Goal: Information Seeking & Learning: Learn about a topic

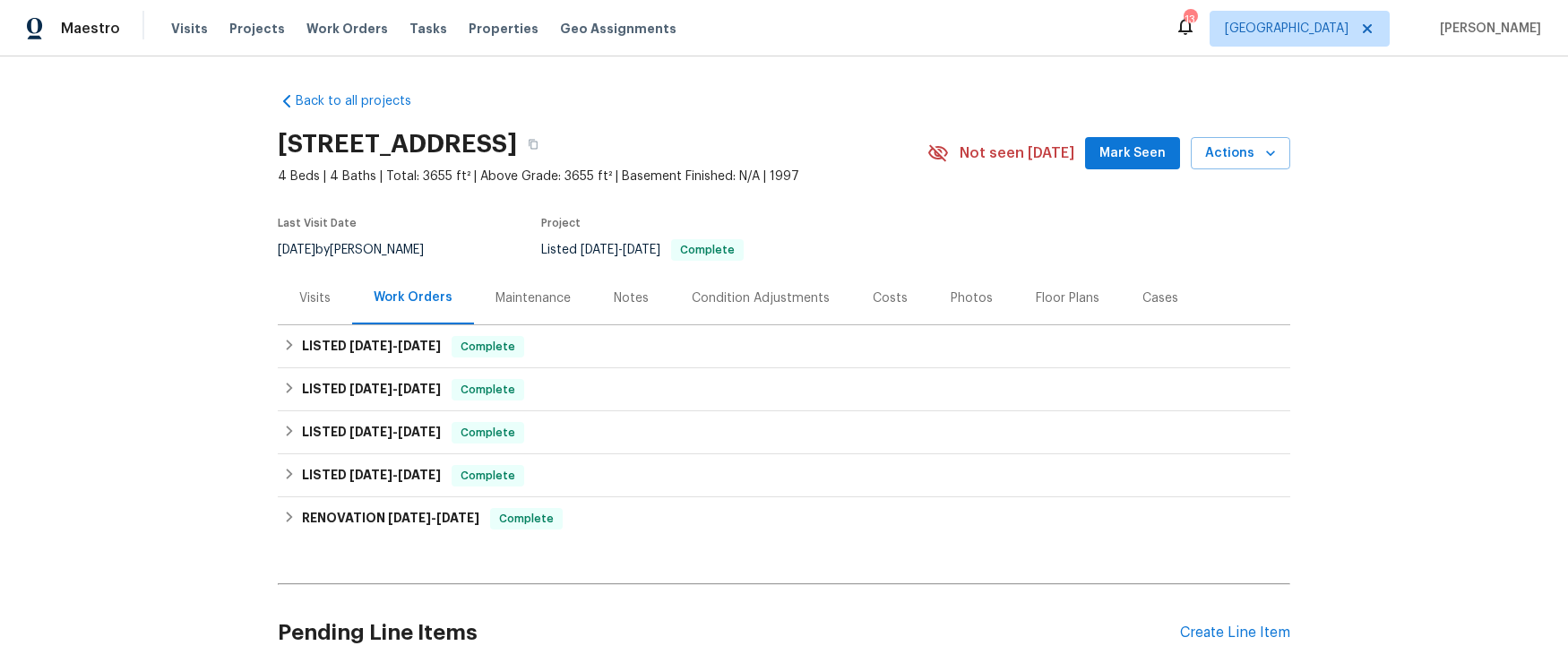
click at [322, 290] on div "Visits" at bounding box center [315, 298] width 31 height 17
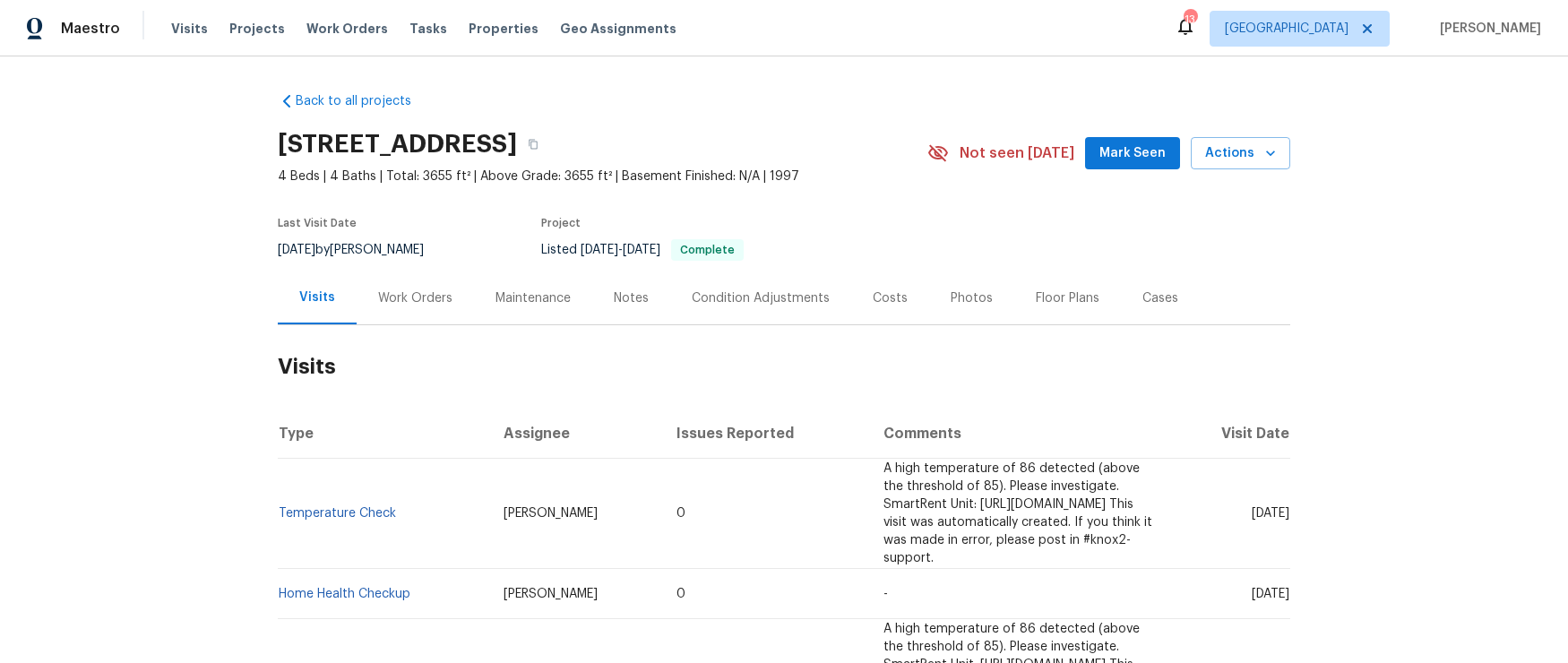
click at [966, 302] on div "Photos" at bounding box center [972, 298] width 42 height 17
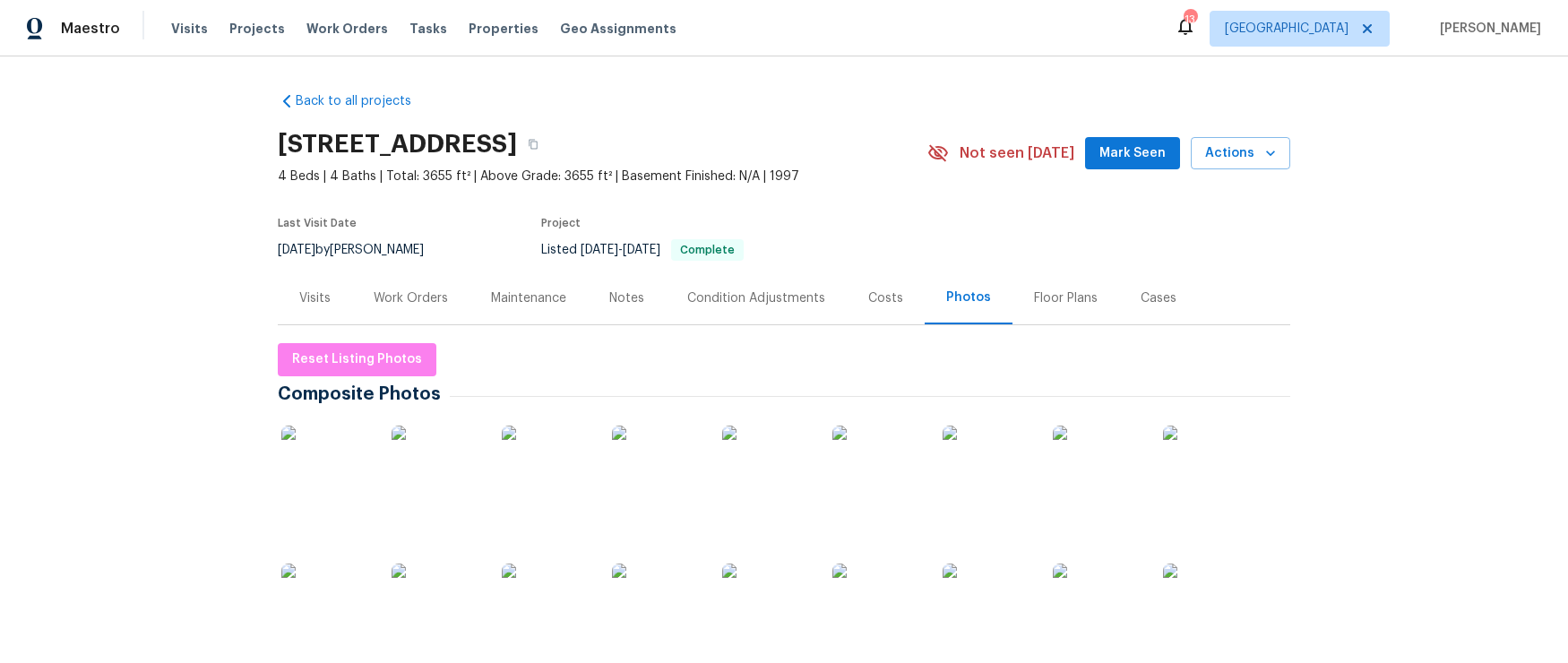
click at [326, 298] on div "Visits" at bounding box center [315, 298] width 31 height 17
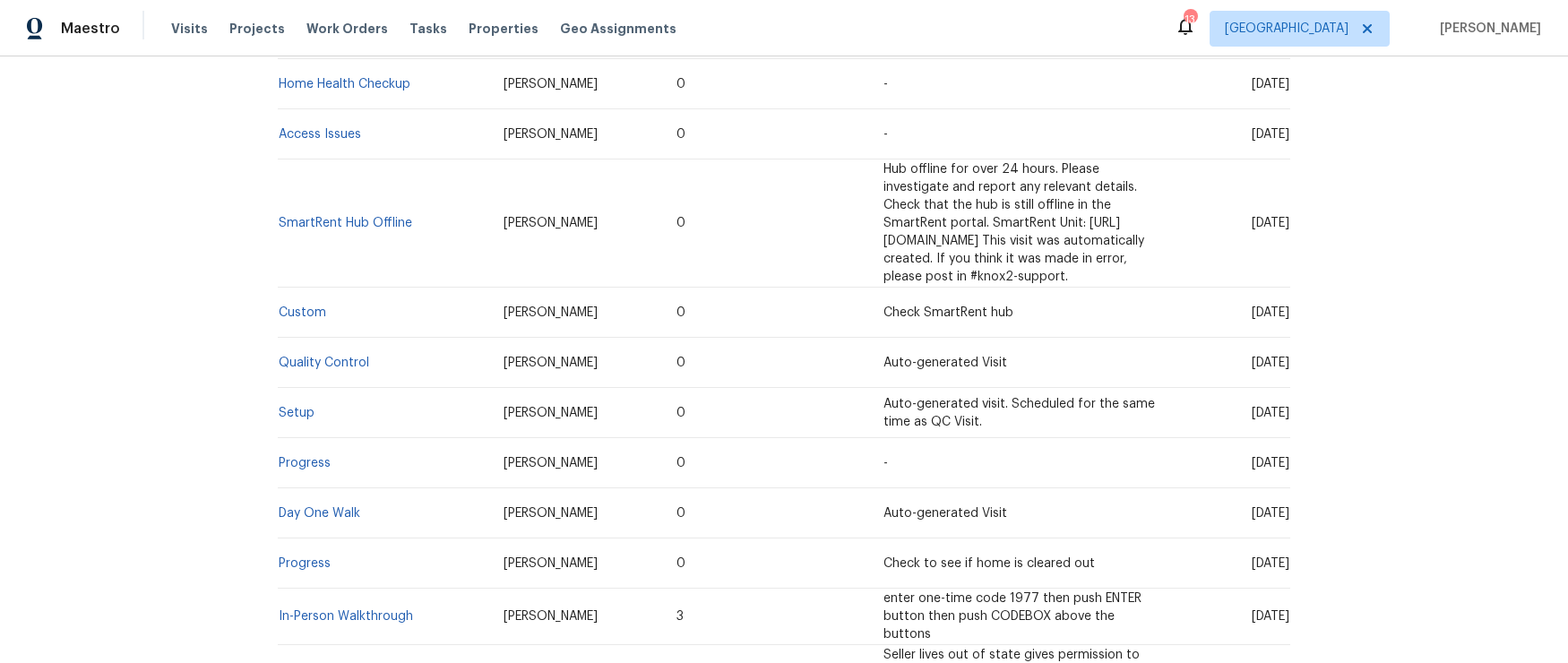
scroll to position [1345, 0]
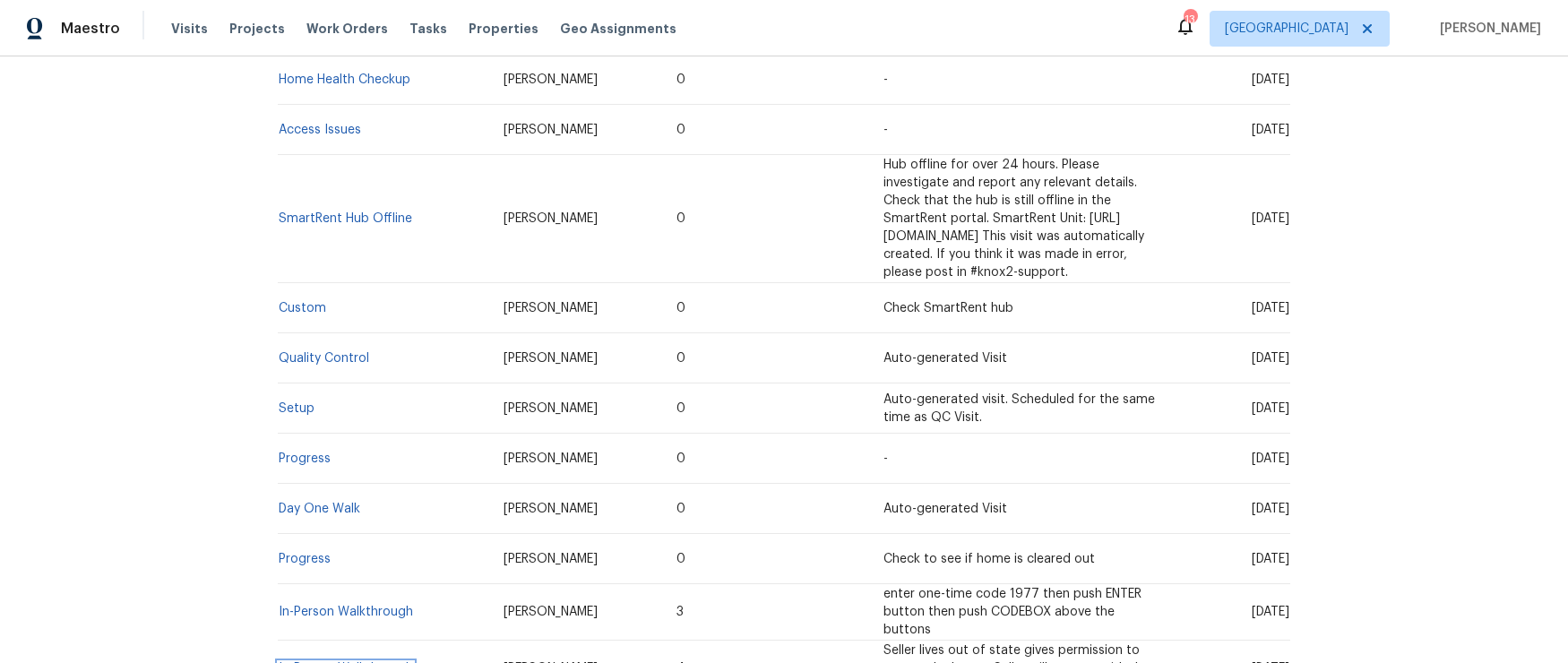
click at [382, 662] on link "In-Person Walkthrough" at bounding box center [346, 669] width 134 height 13
click at [341, 606] on link "In-Person Walkthrough" at bounding box center [346, 612] width 134 height 13
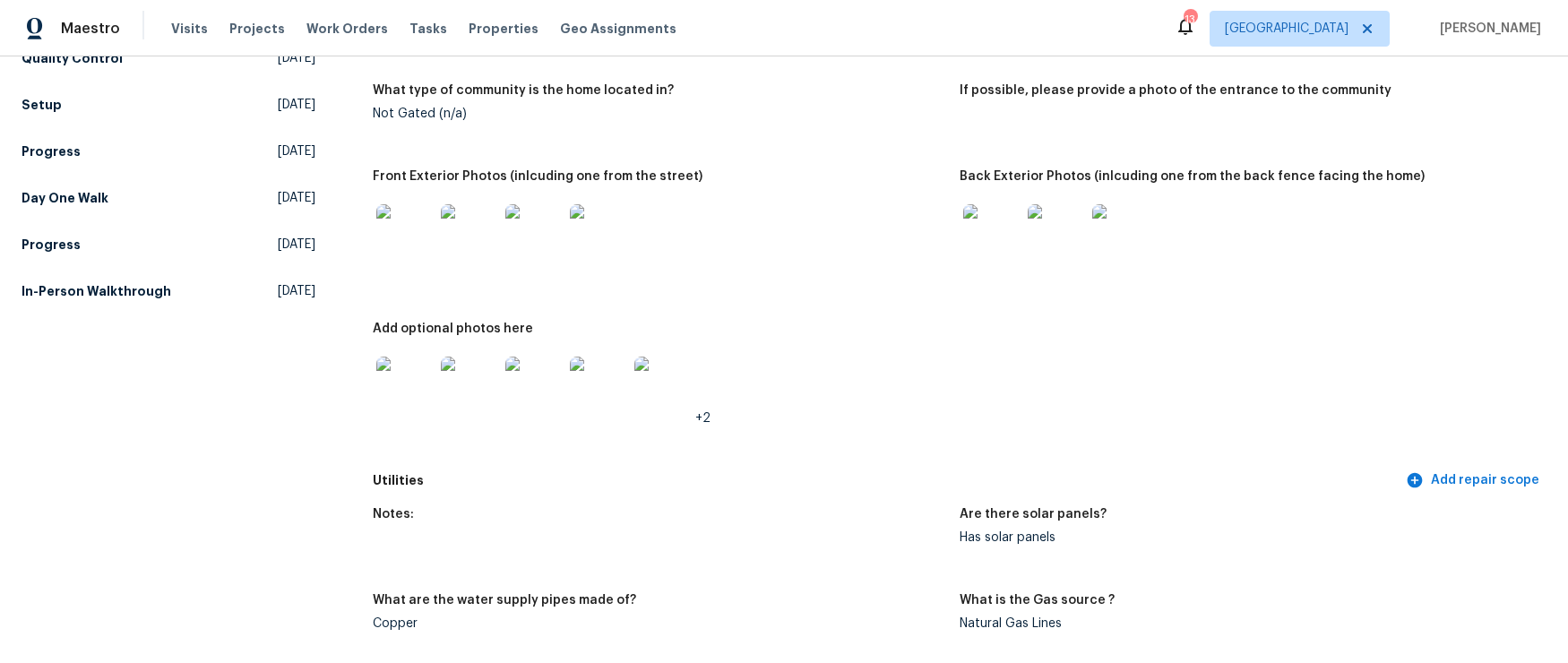
scroll to position [789, 0]
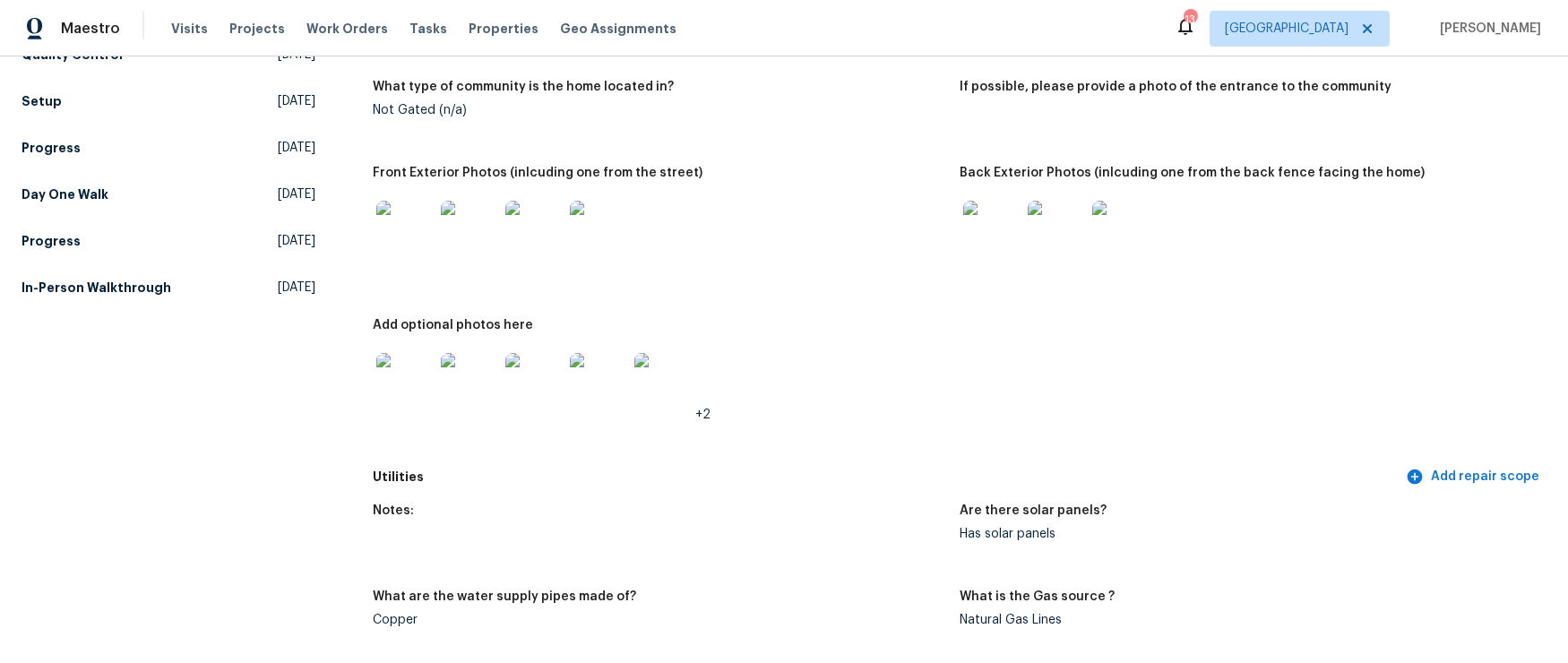
click at [473, 383] on img at bounding box center [469, 382] width 57 height 57
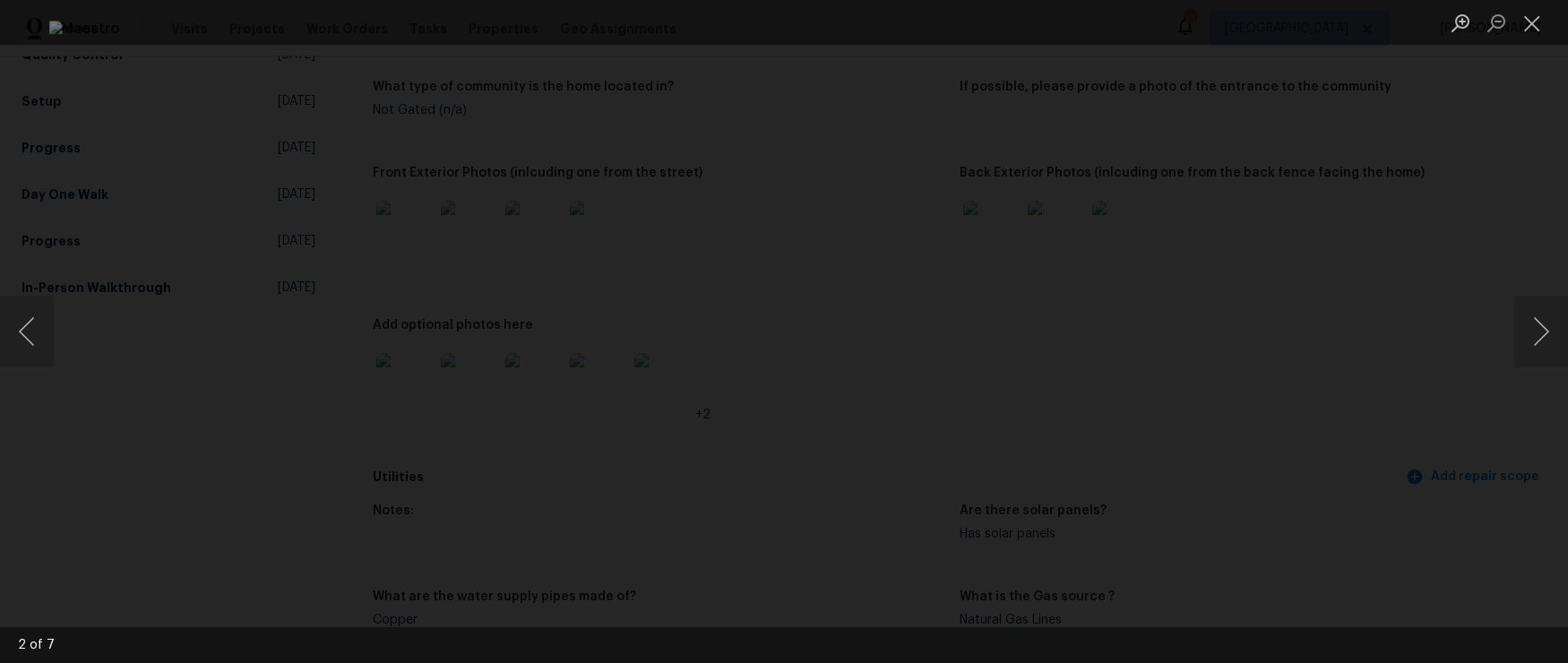
click at [746, 443] on img "Lightbox" at bounding box center [784, 331] width 1471 height 622
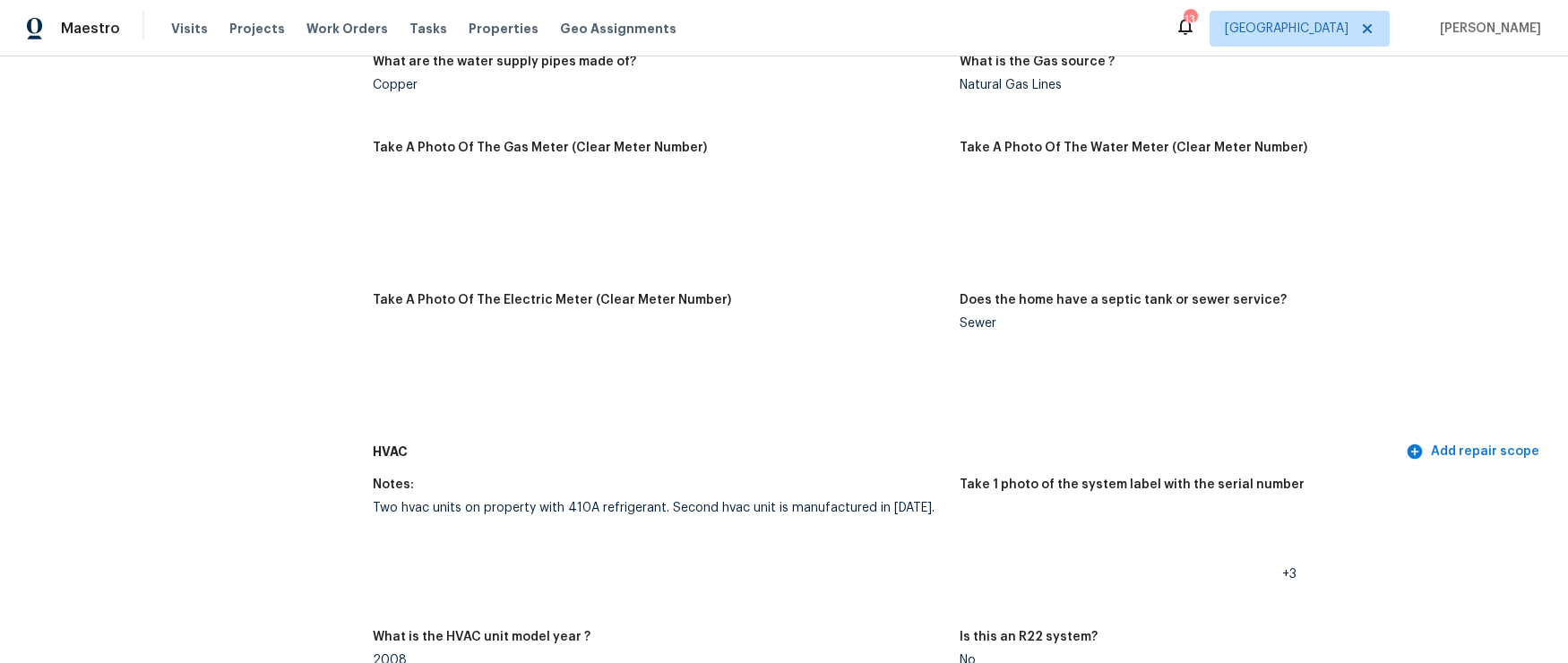
scroll to position [1308, 0]
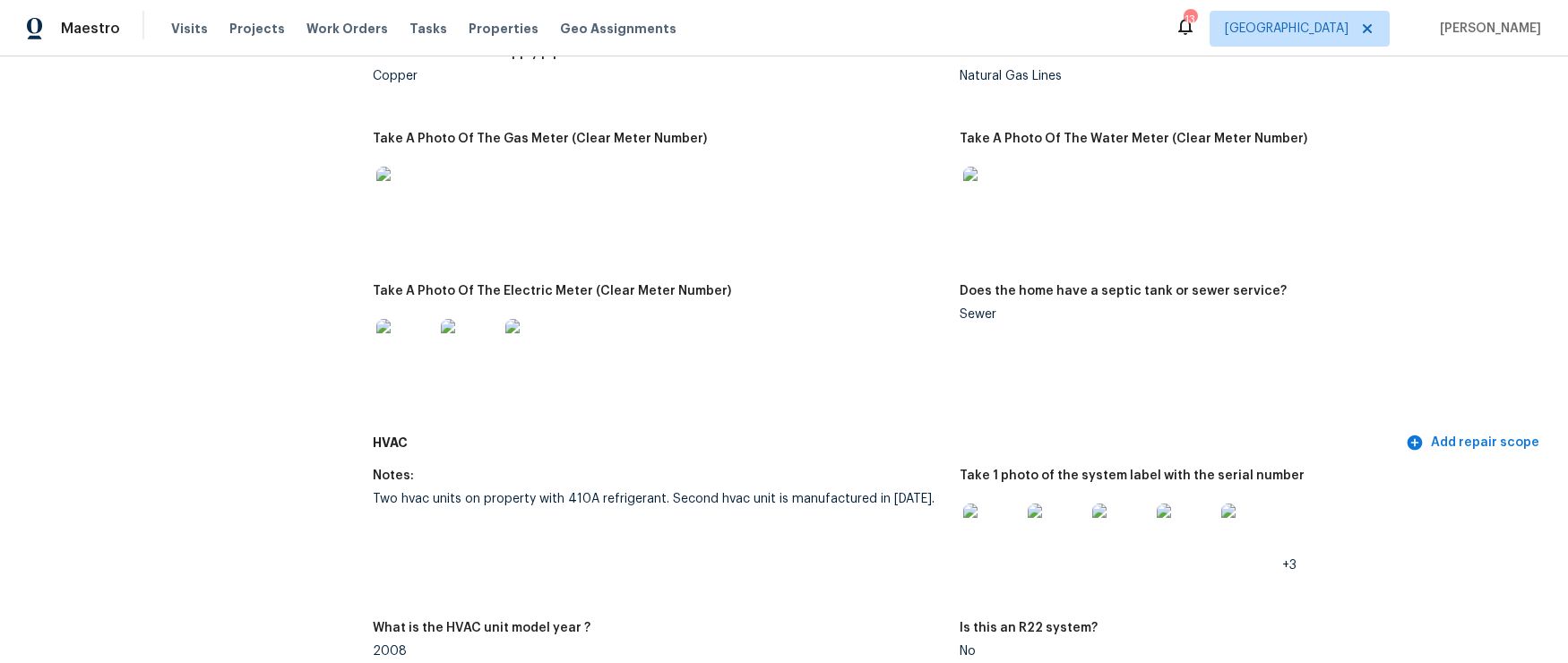
click at [454, 335] on img at bounding box center [469, 348] width 57 height 57
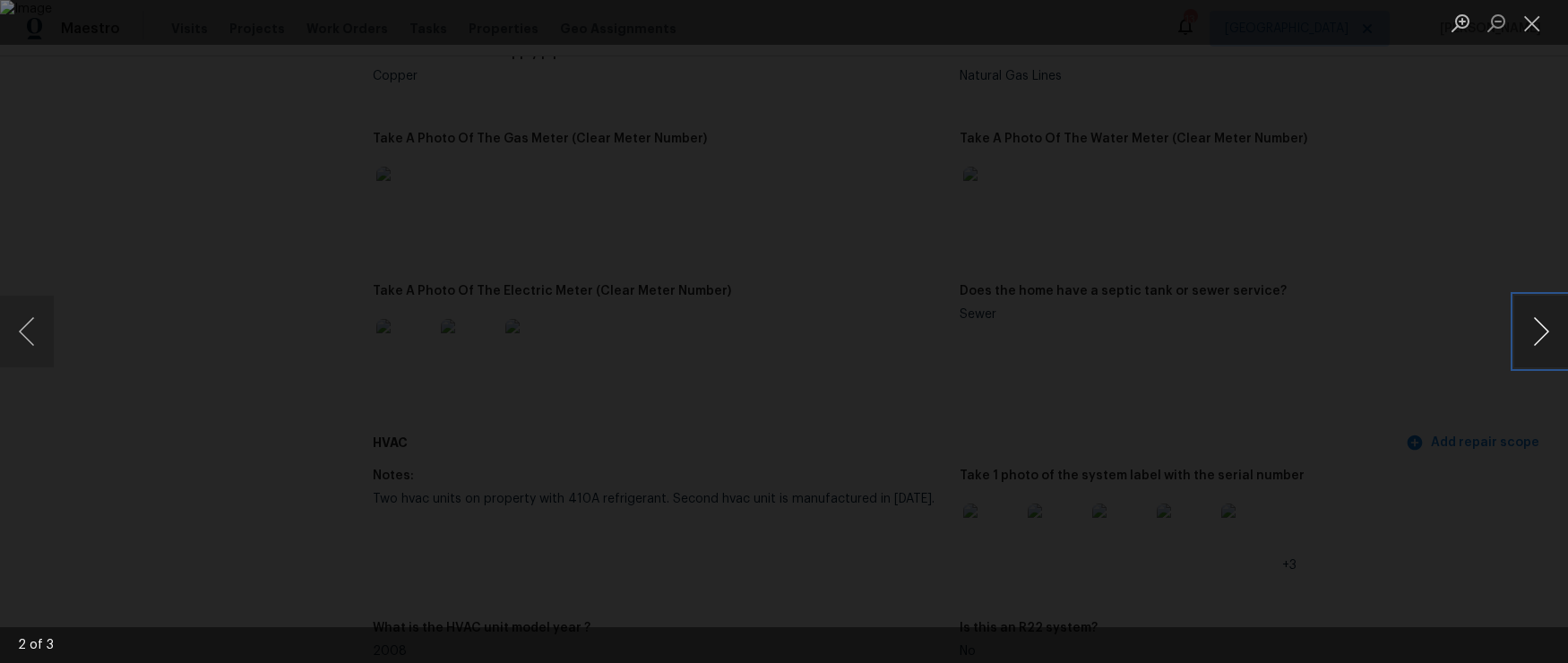
click at [1546, 332] on button "Next image" at bounding box center [1541, 332] width 53 height 72
click at [1539, 328] on button "Next image" at bounding box center [1541, 332] width 53 height 72
click at [1533, 17] on button "Close lightbox" at bounding box center [1532, 23] width 36 height 31
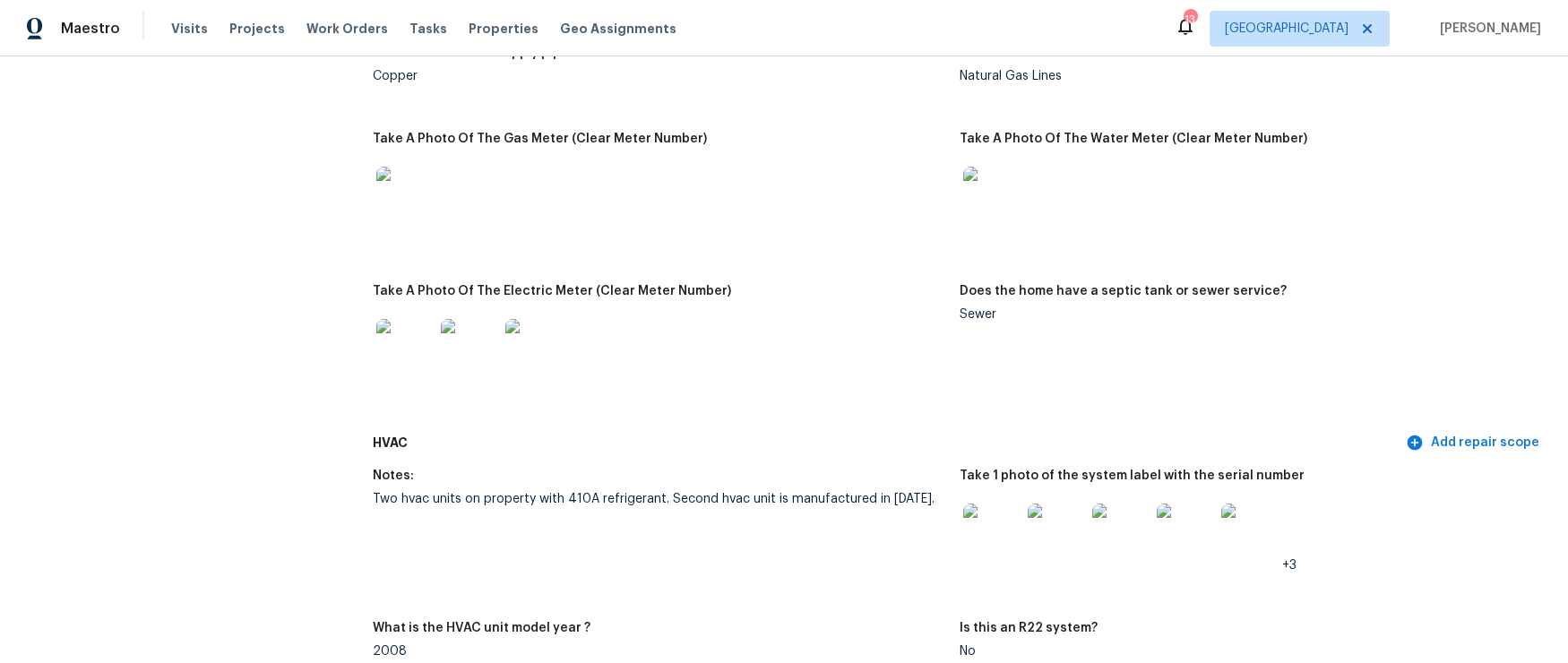
click at [1180, 537] on img at bounding box center [1185, 532] width 57 height 57
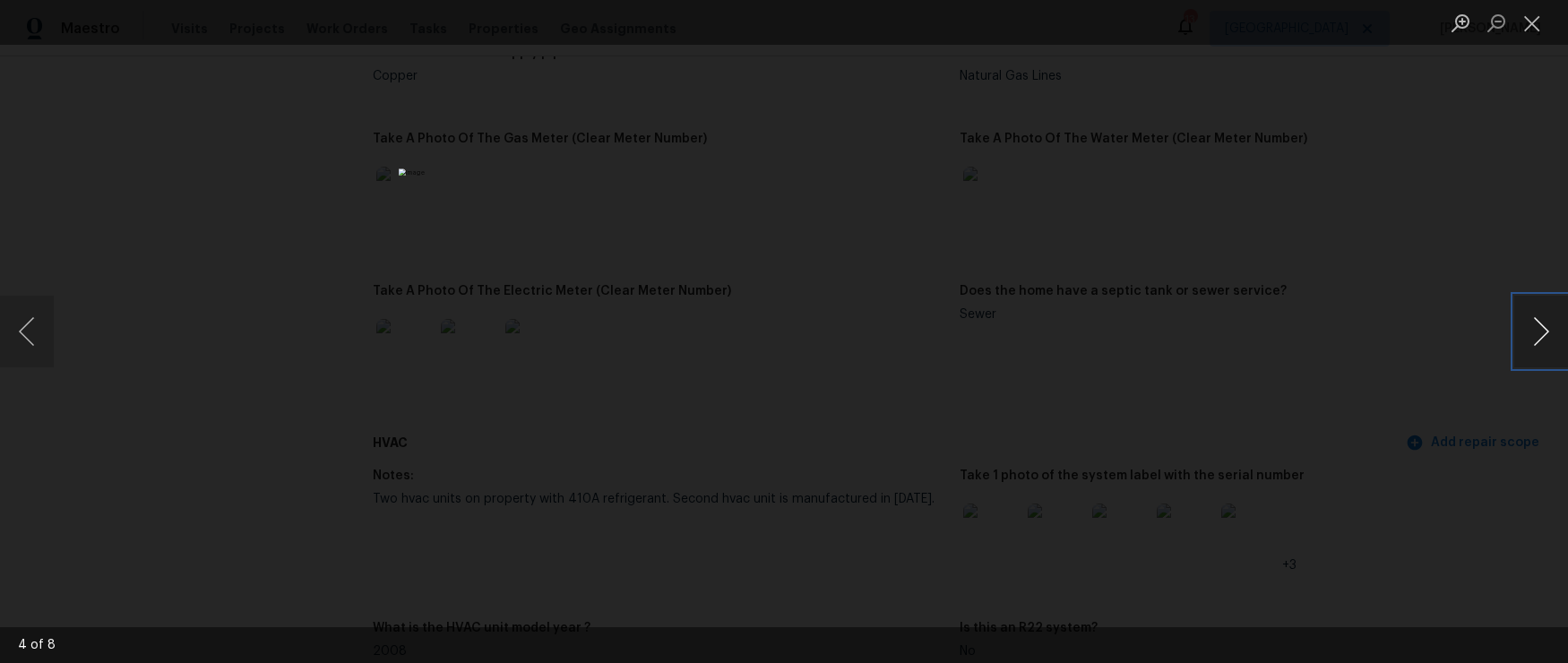
click at [1548, 329] on button "Next image" at bounding box center [1541, 332] width 53 height 72
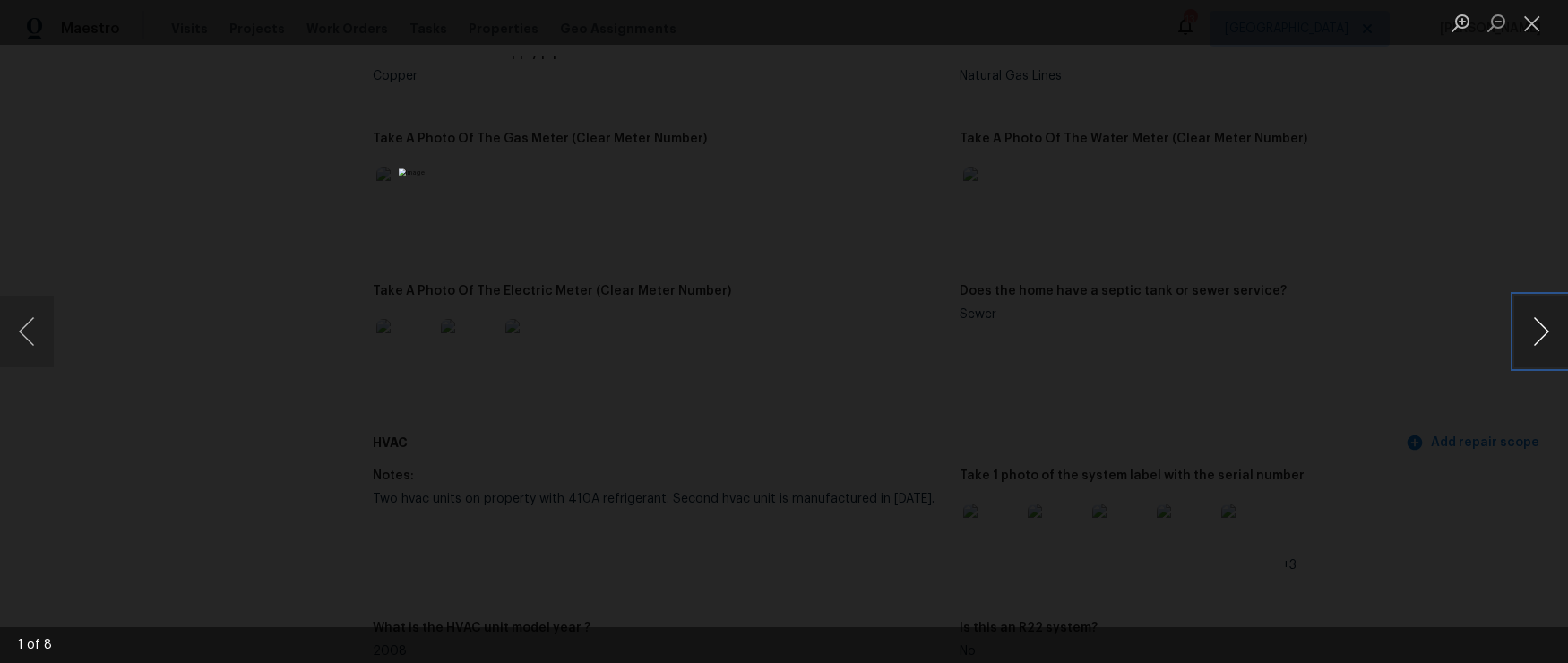
click at [1548, 329] on button "Next image" at bounding box center [1541, 332] width 53 height 72
click at [191, 249] on div "Lightbox" at bounding box center [784, 331] width 1568 height 663
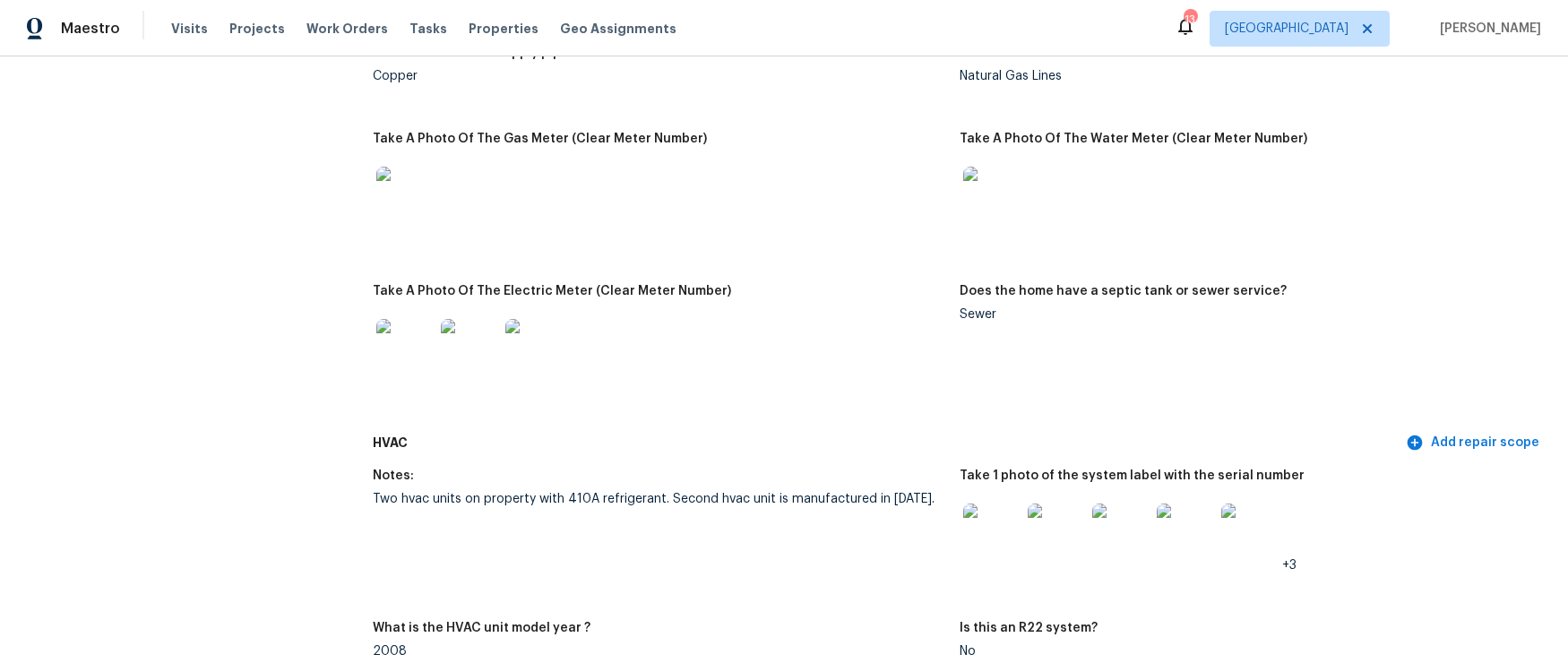
click at [1199, 541] on img at bounding box center [1185, 532] width 57 height 57
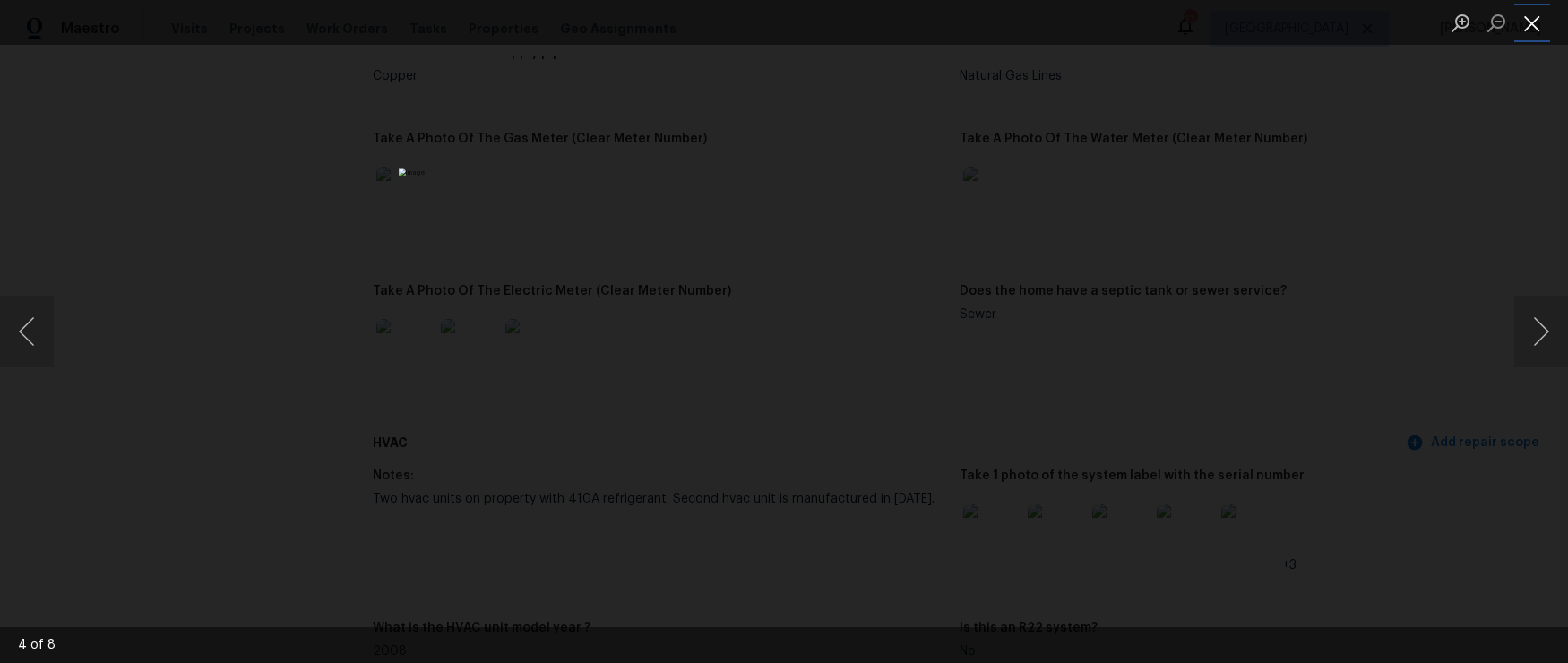
click at [1531, 20] on button "Close lightbox" at bounding box center [1532, 23] width 36 height 31
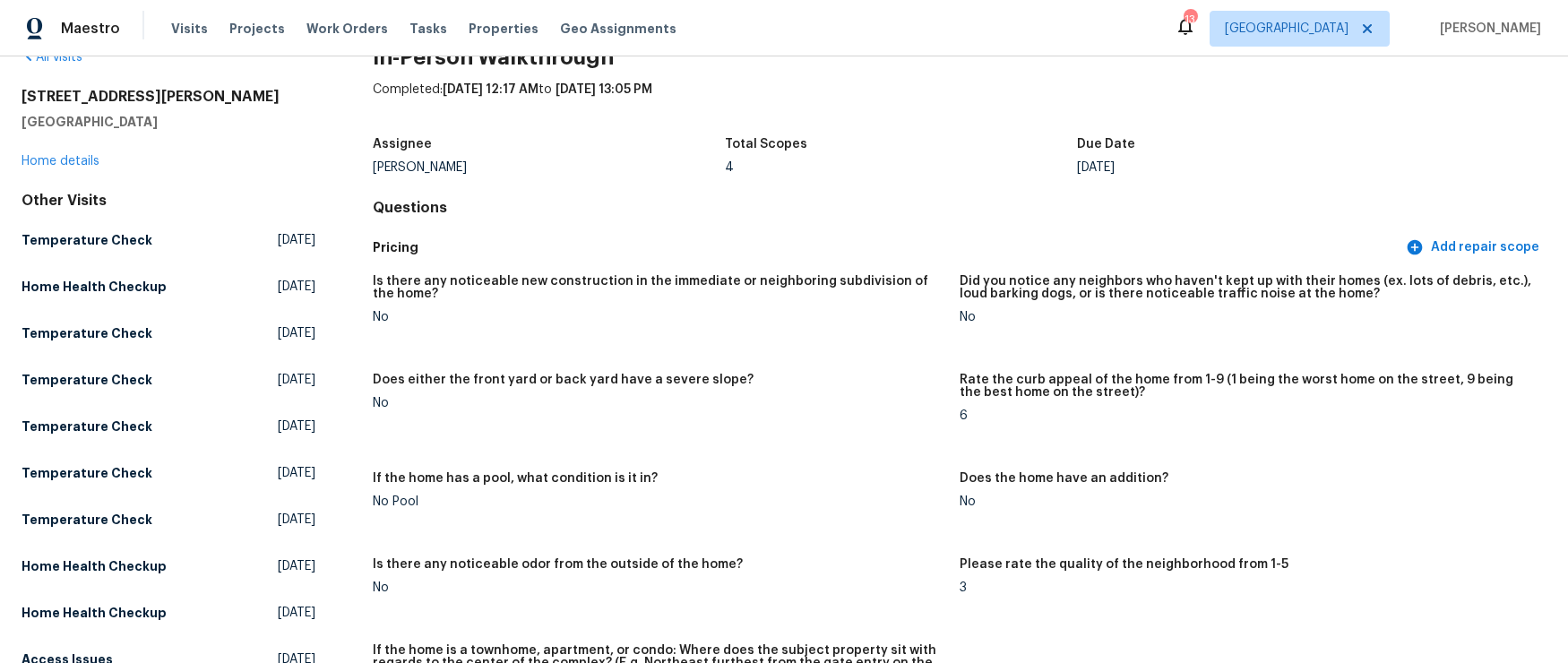
scroll to position [0, 0]
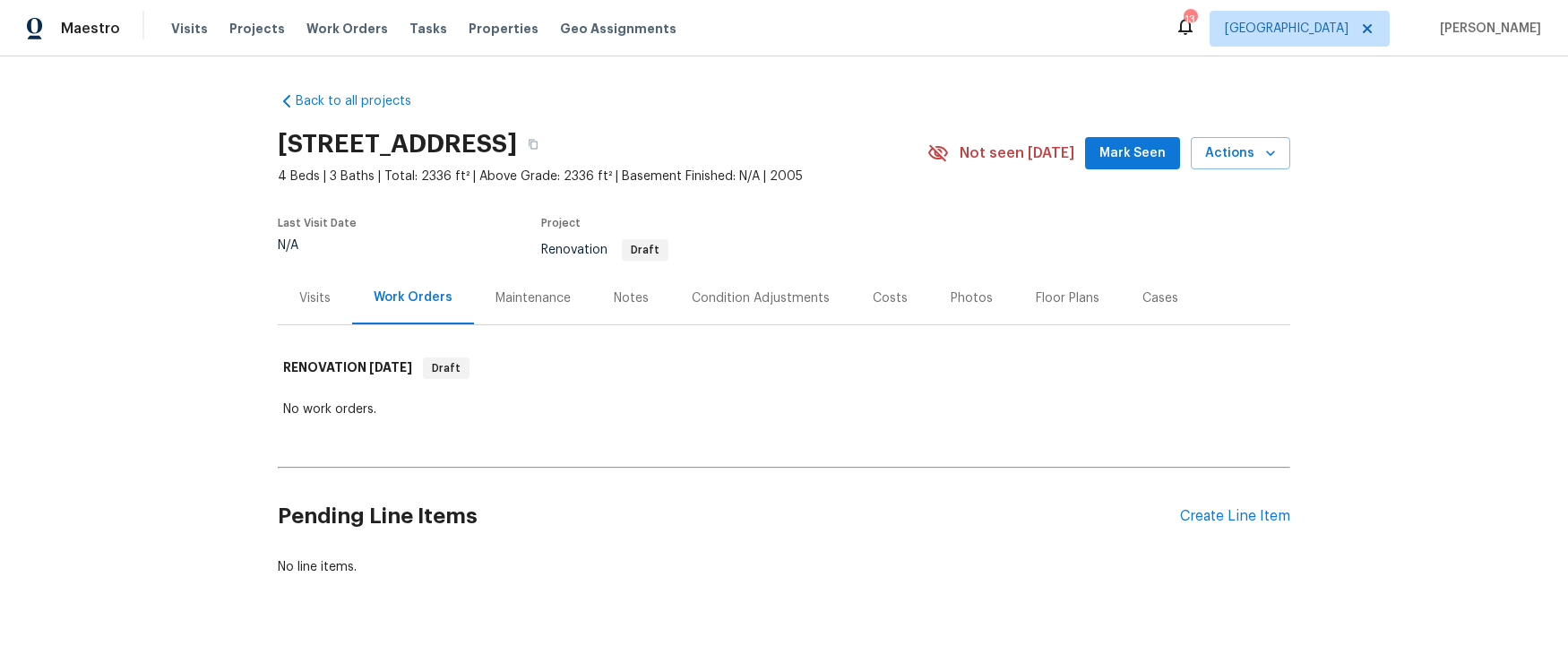
click at [310, 294] on div "Visits" at bounding box center [315, 298] width 31 height 17
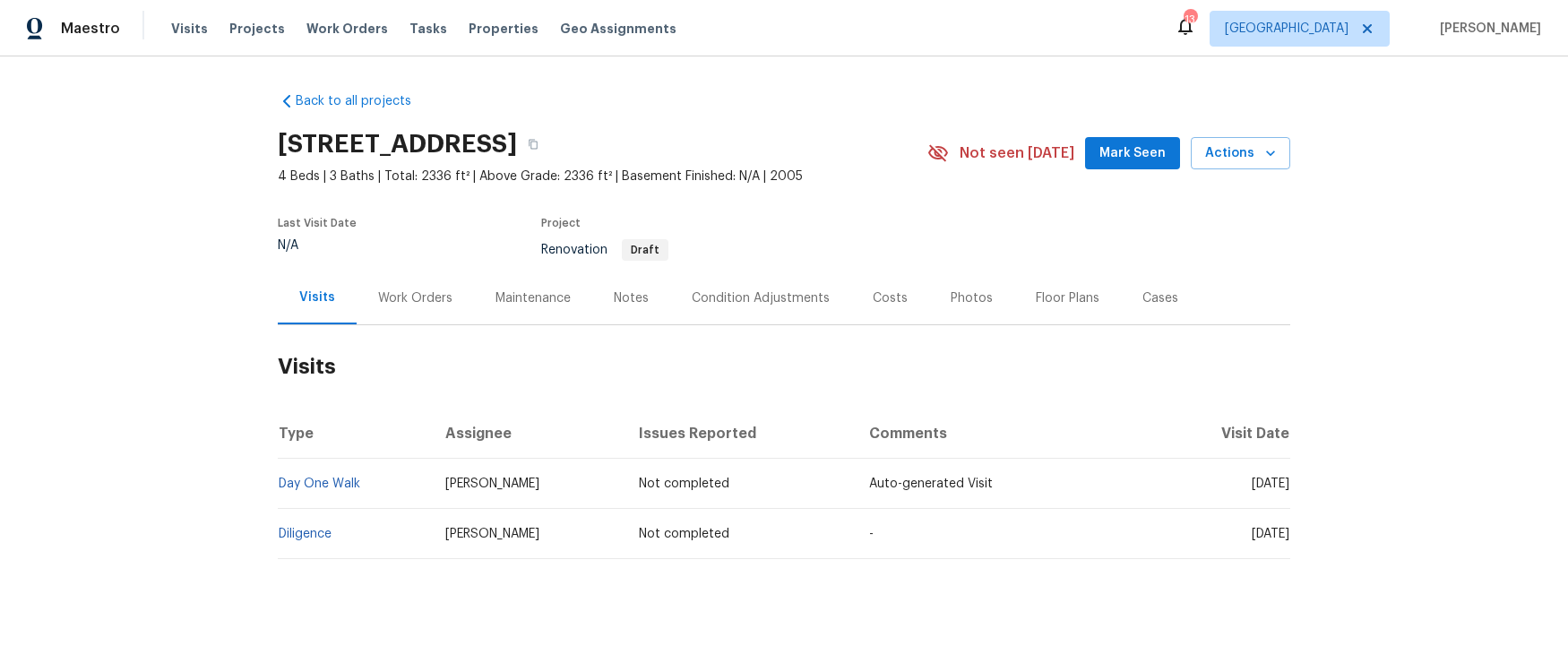
scroll to position [17, 0]
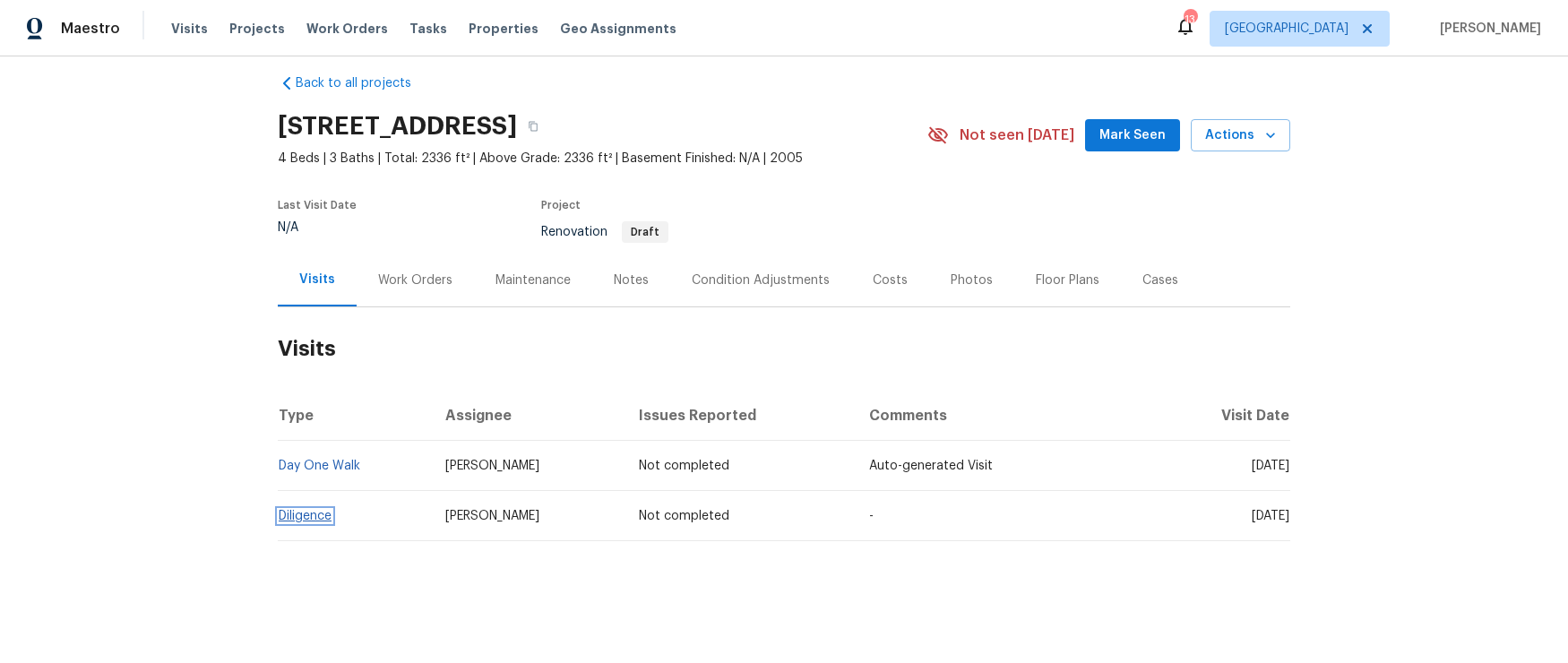
click at [310, 511] on link "Diligence" at bounding box center [304, 517] width 52 height 13
